Goal: Information Seeking & Learning: Find specific page/section

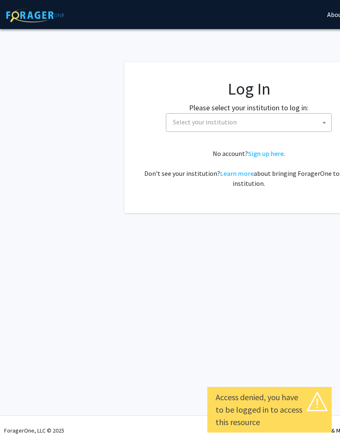
select select
click at [300, 128] on span "Select your institution" at bounding box center [250, 122] width 162 height 17
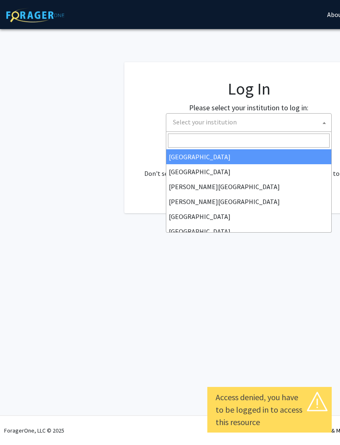
click at [281, 140] on input "Search" at bounding box center [249, 140] width 162 height 14
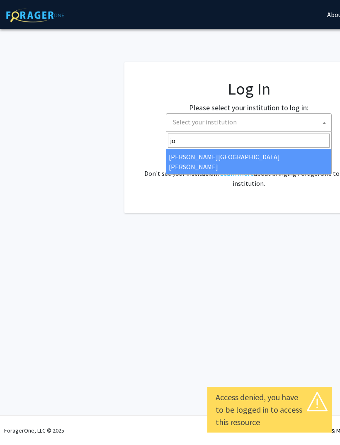
type input "joh"
select select "1"
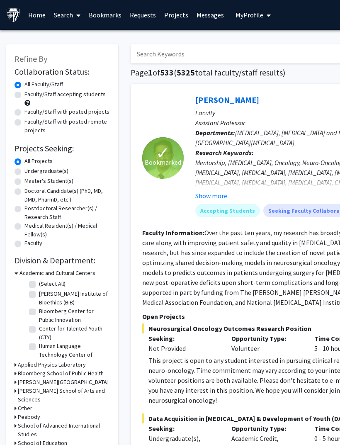
click at [96, 95] on label "Faculty/Staff accepting students" at bounding box center [64, 94] width 81 height 9
click at [30, 95] on input "Faculty/Staff accepting students" at bounding box center [26, 92] width 5 height 5
radio input "true"
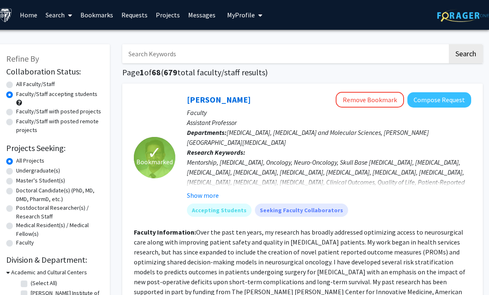
scroll to position [14, 8]
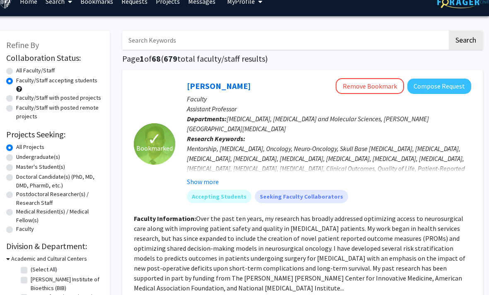
click at [51, 158] on label "Undergraduate(s)" at bounding box center [38, 157] width 44 height 9
click at [22, 158] on input "Undergraduate(s)" at bounding box center [18, 155] width 5 height 5
radio input "true"
